Goal: Information Seeking & Learning: Learn about a topic

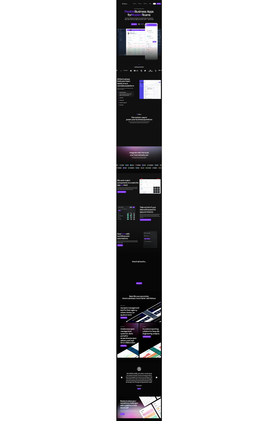
scroll to position [2576, 0]
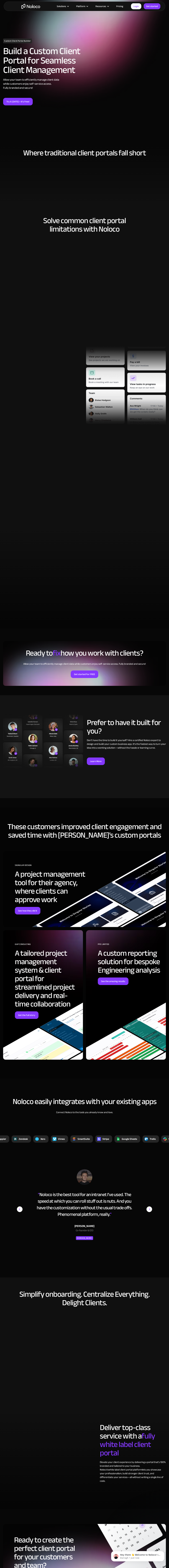
scroll to position [200, 0]
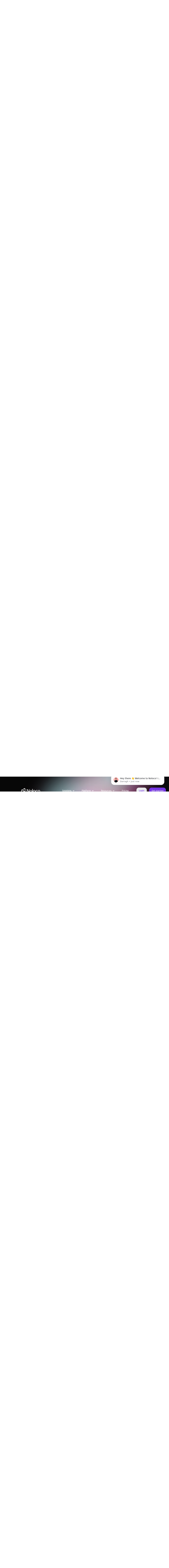
scroll to position [137, 0]
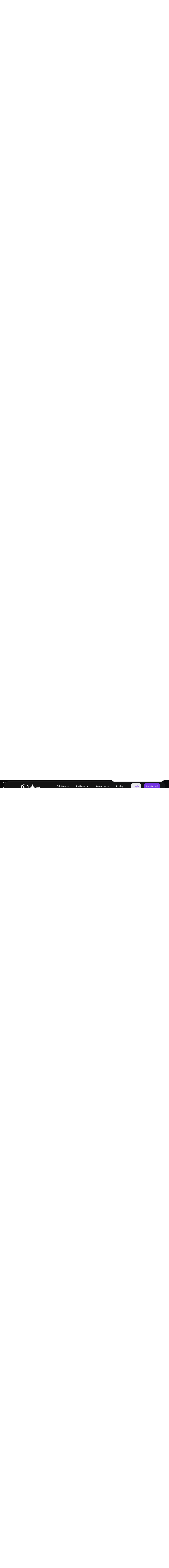
scroll to position [131, 0]
